Goal: Information Seeking & Learning: Check status

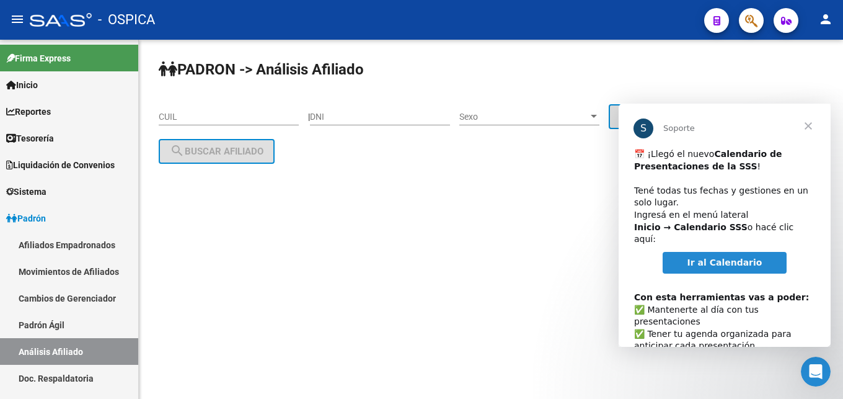
click at [808, 126] on span "Cerrar" at bounding box center [808, 126] width 45 height 45
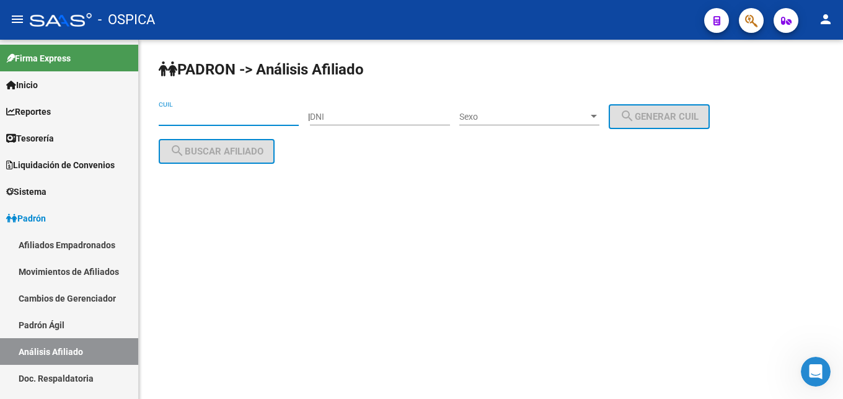
paste input "20-27791164-8"
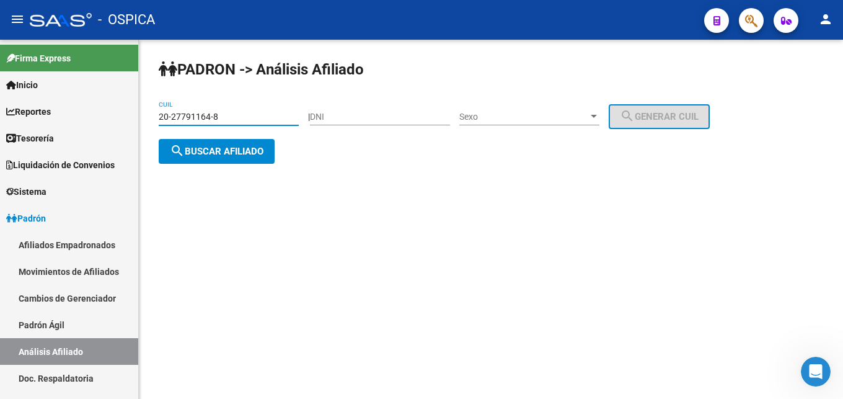
click at [250, 150] on span "search Buscar afiliado" at bounding box center [217, 151] width 94 height 11
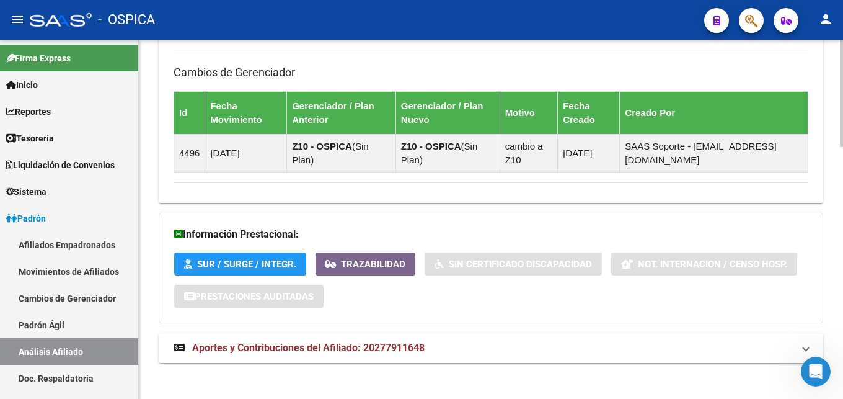
scroll to position [839, 0]
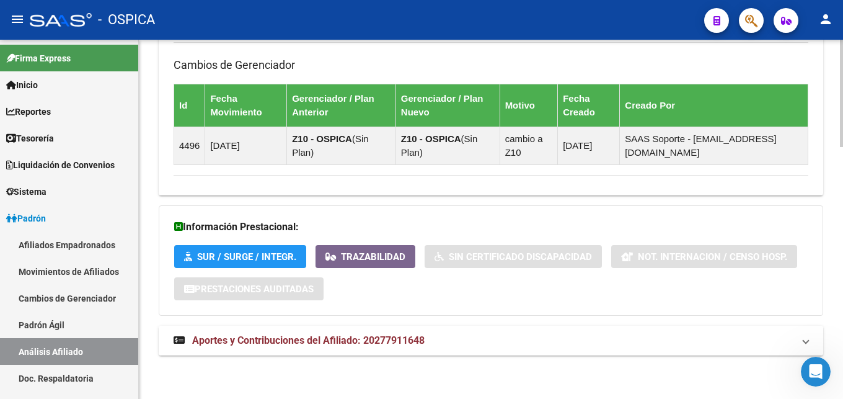
click at [361, 340] on span "Aportes y Contribuciones del Afiliado: 20277911648" at bounding box center [308, 340] width 232 height 12
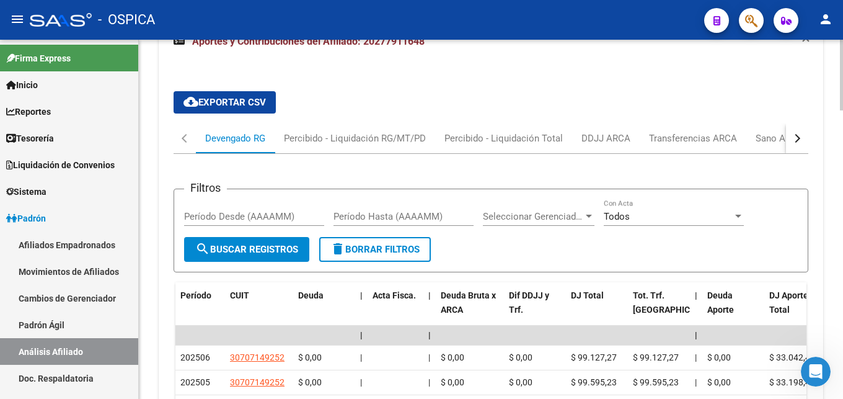
scroll to position [1156, 0]
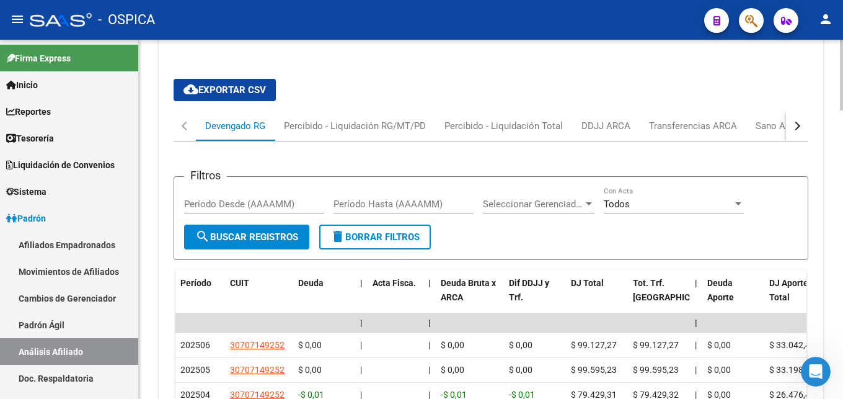
click at [794, 132] on button "button" at bounding box center [797, 126] width 22 height 30
click at [753, 123] on div "ARCA Relaciones Laborales" at bounding box center [723, 126] width 116 height 14
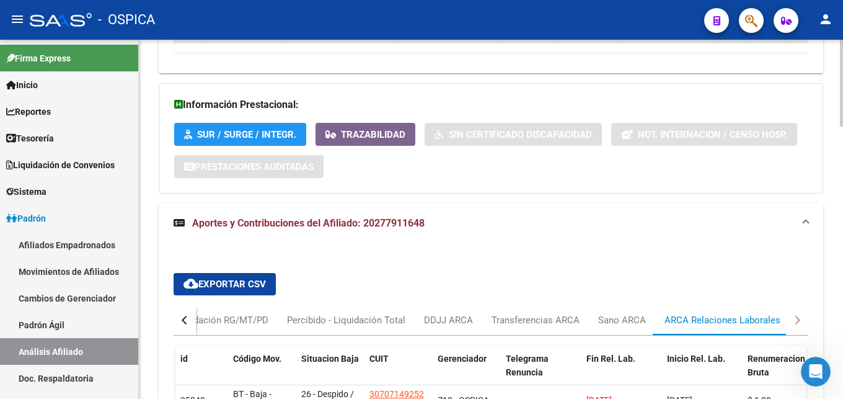
scroll to position [1129, 0]
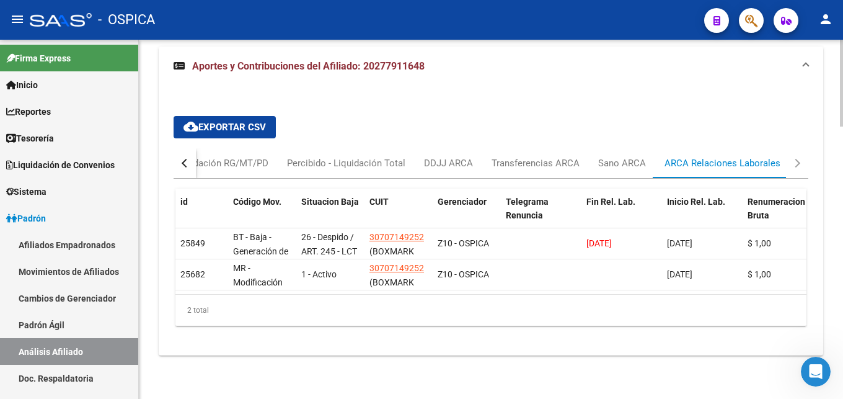
click at [485, 325] on div "id Código Mov. Situacion Baja CUIT Gerenciador Telegrama Renuncia Fin Rel. Lab.…" at bounding box center [491, 257] width 635 height 157
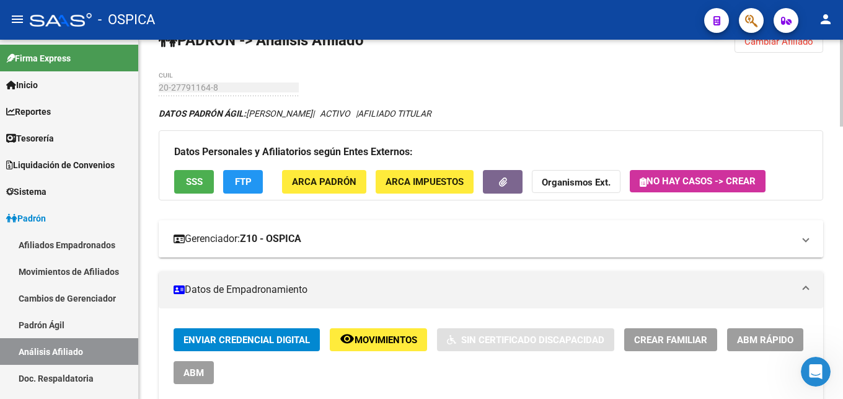
scroll to position [0, 0]
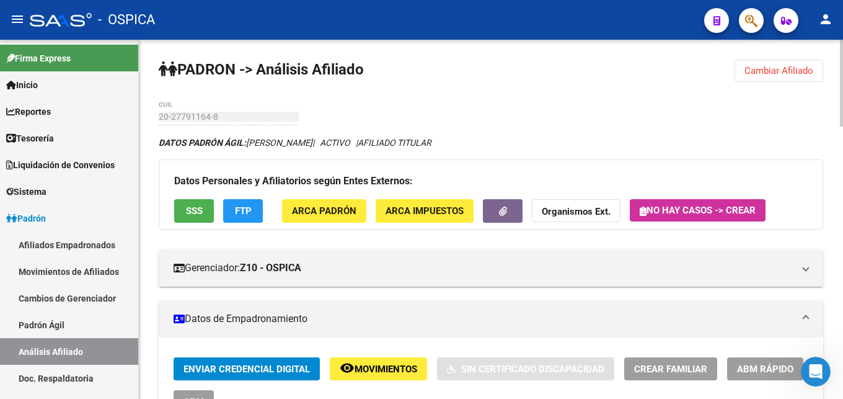
click at [766, 74] on span "Cambiar Afiliado" at bounding box center [779, 70] width 69 height 11
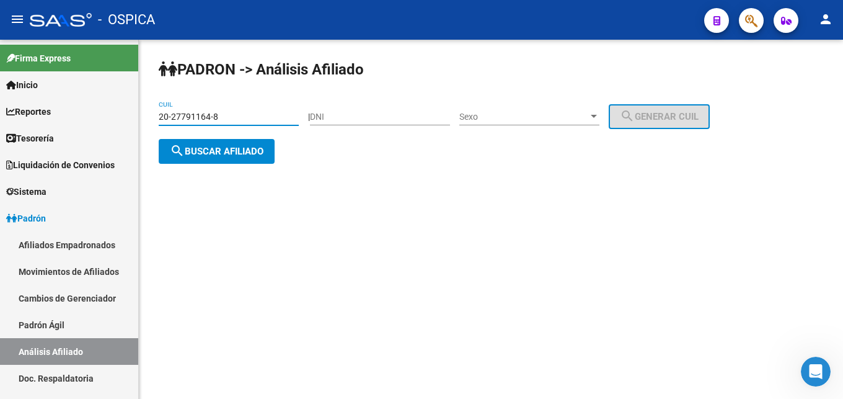
click at [236, 116] on input "20-27791164-8" at bounding box center [229, 117] width 140 height 11
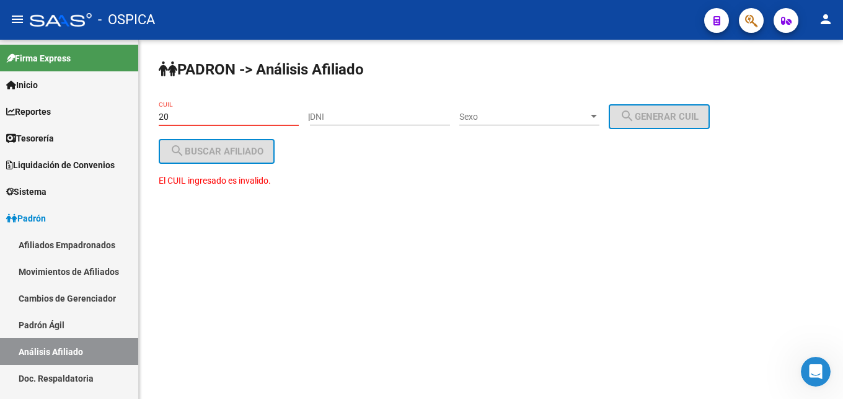
type input "2"
paste input "27-32127721-2"
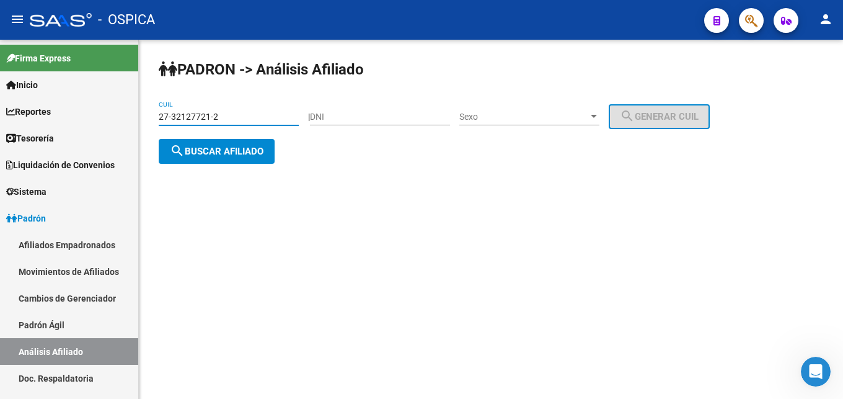
type input "27-32127721-2"
click at [237, 152] on span "search Buscar afiliado" at bounding box center [217, 151] width 94 height 11
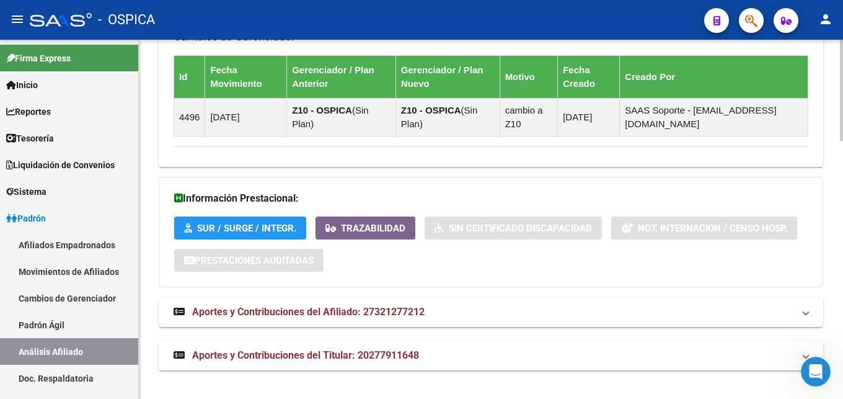
scroll to position [914, 0]
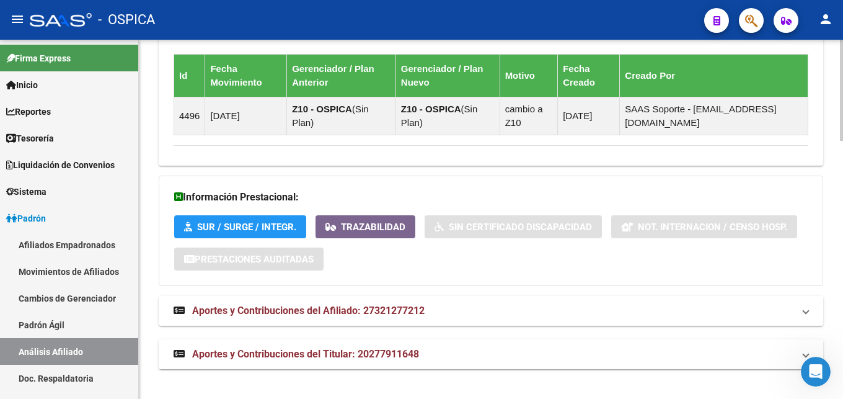
click at [418, 309] on span "Aportes y Contribuciones del Afiliado: 27321277212" at bounding box center [308, 310] width 232 height 12
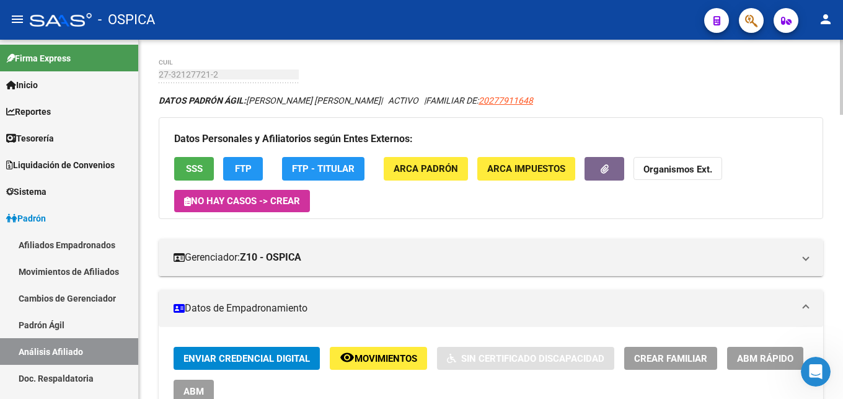
scroll to position [0, 0]
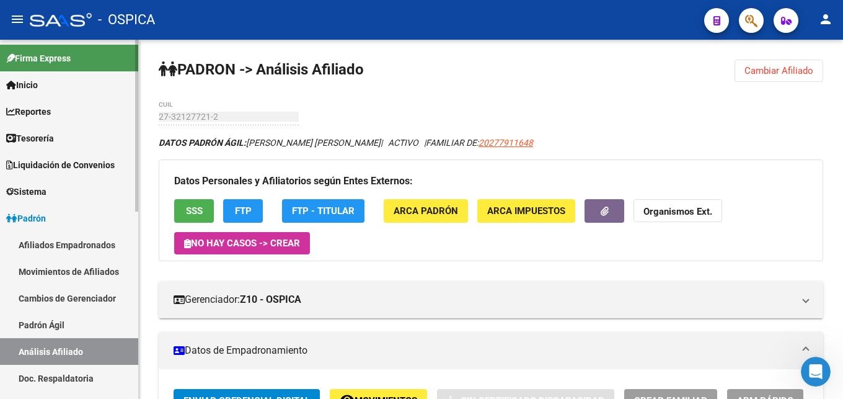
click at [29, 317] on link "Padrón Ágil" at bounding box center [69, 324] width 138 height 27
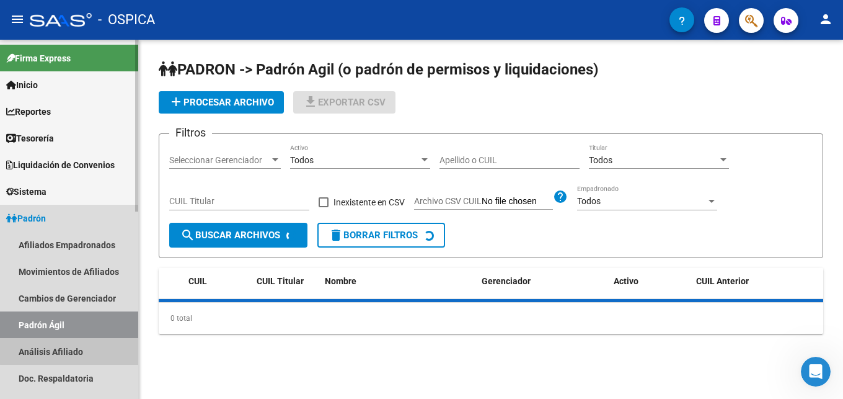
click at [79, 342] on link "Análisis Afiliado" at bounding box center [69, 351] width 138 height 27
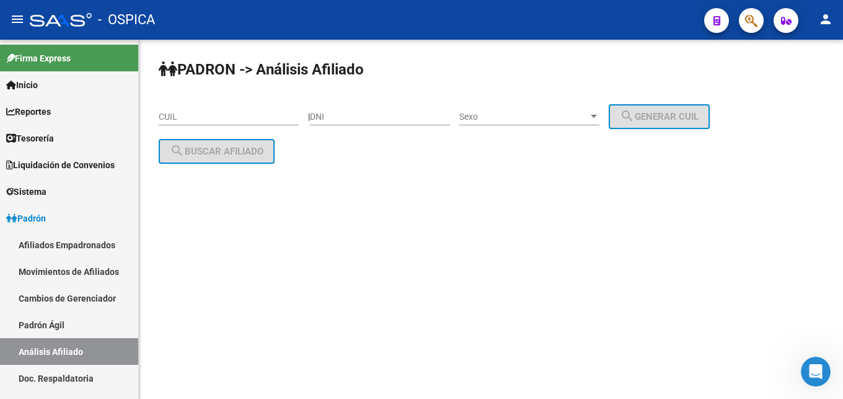
click at [192, 118] on input "CUIL" at bounding box center [229, 117] width 140 height 11
paste input "20-26631744-2"
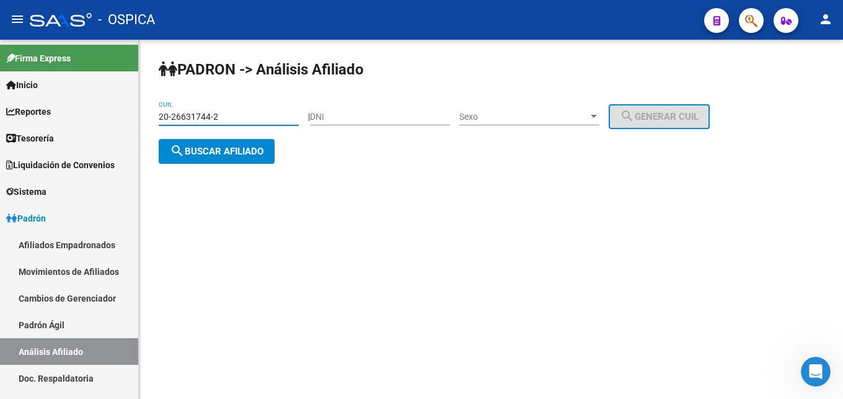
type input "20-26631744-2"
click at [227, 144] on button "search Buscar afiliado" at bounding box center [217, 151] width 116 height 25
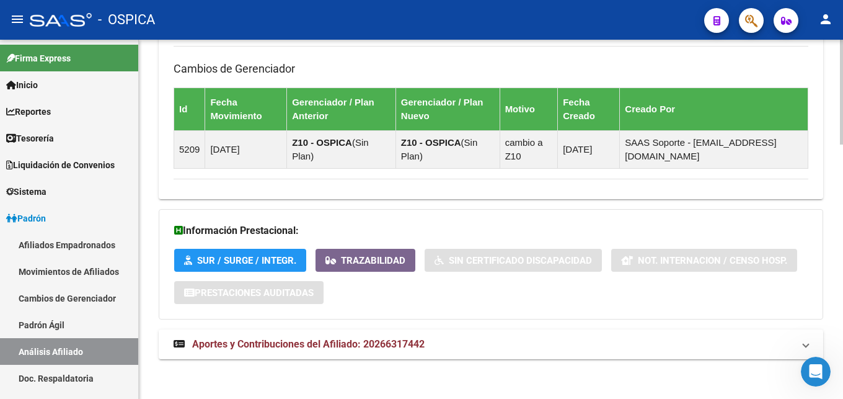
scroll to position [870, 0]
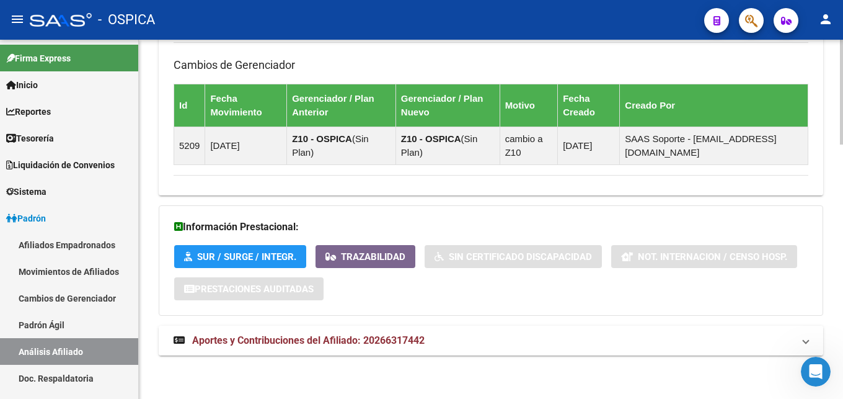
click at [420, 345] on span "Aportes y Contribuciones del Afiliado: 20266317442" at bounding box center [308, 340] width 232 height 12
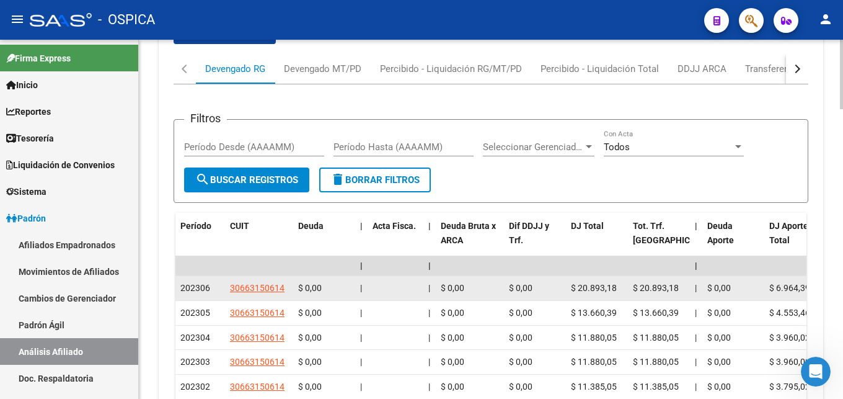
scroll to position [1249, 0]
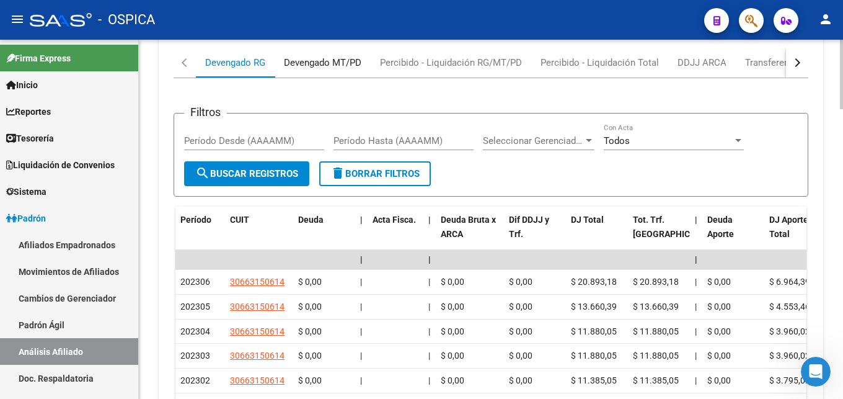
click at [330, 50] on div "Devengado MT/PD" at bounding box center [323, 63] width 96 height 30
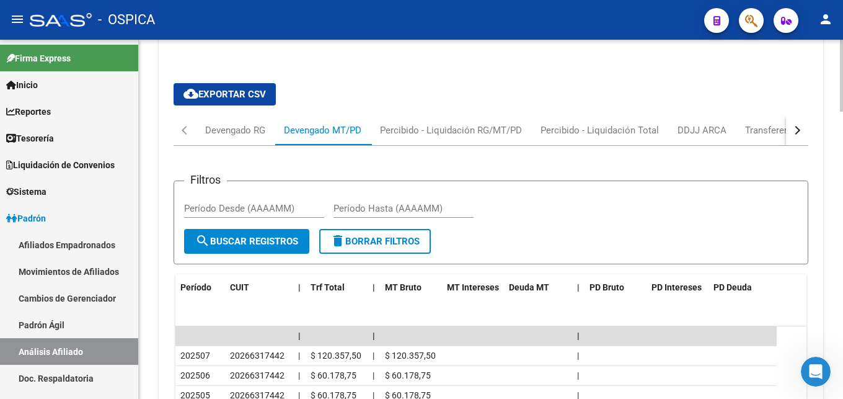
scroll to position [1245, 0]
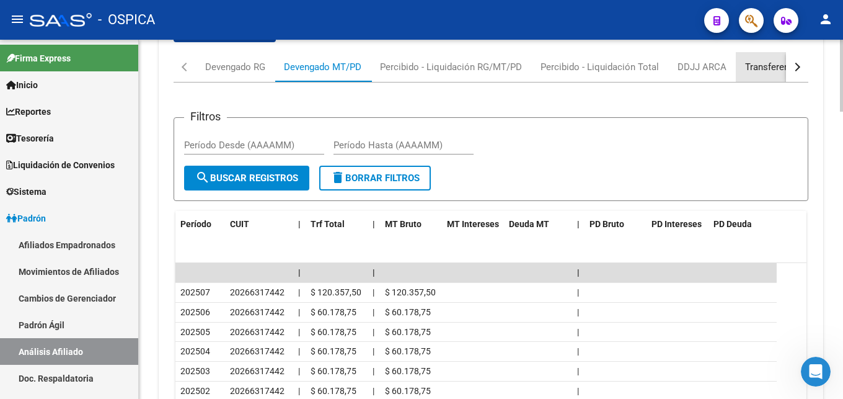
click at [759, 70] on div "Transferencias ARCA" at bounding box center [789, 67] width 88 height 14
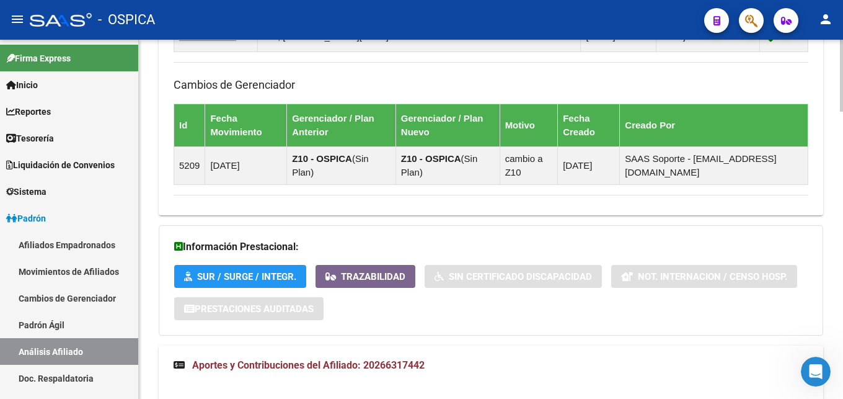
scroll to position [802, 0]
